Goal: Task Accomplishment & Management: Use online tool/utility

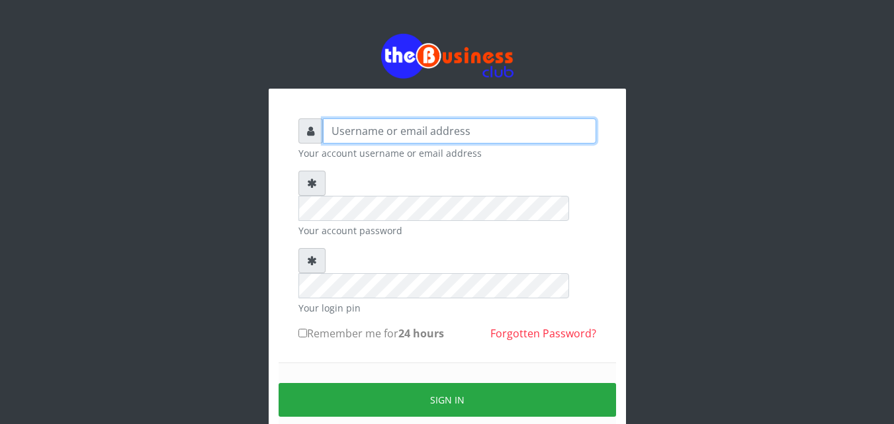
type input "kenachuks"
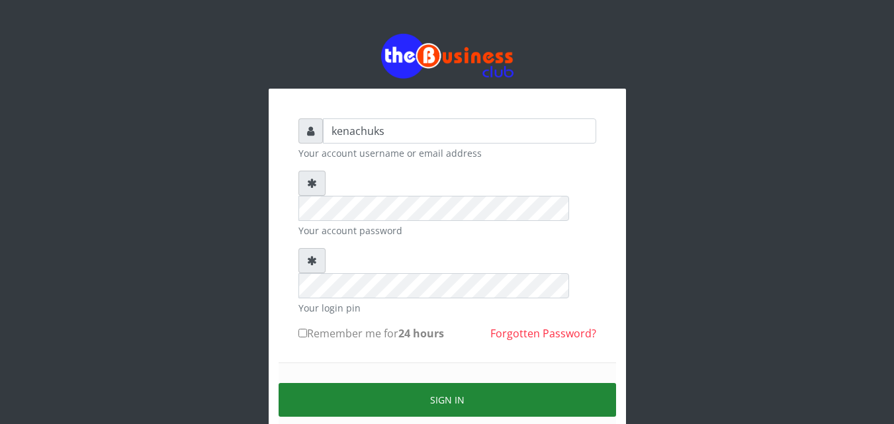
click at [427, 383] on button "Sign in" at bounding box center [446, 400] width 337 height 34
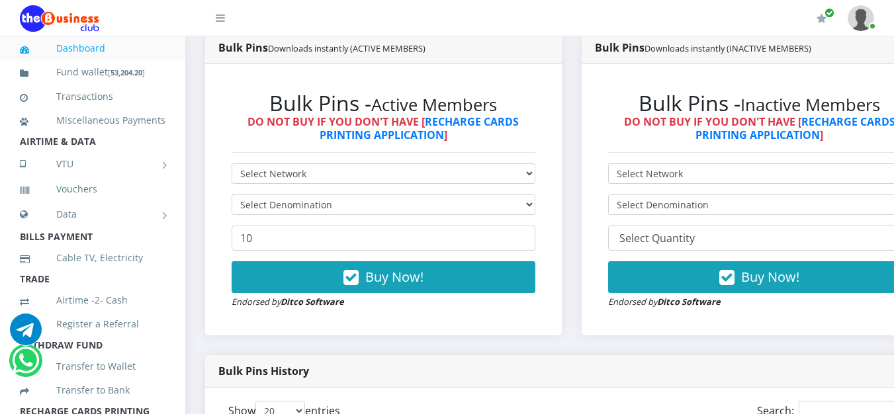
scroll to position [724, 0]
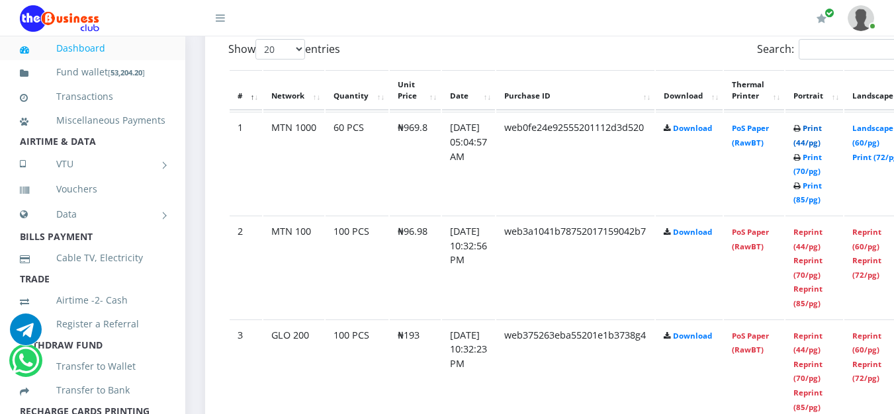
click at [822, 128] on link "Print (44/pg)" at bounding box center [807, 135] width 28 height 24
